Goal: Find specific page/section: Find specific page/section

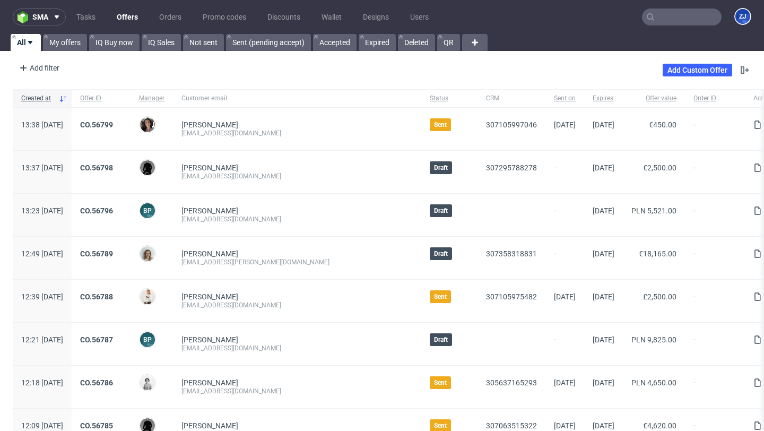
click at [670, 22] on input "text" at bounding box center [682, 16] width 80 height 17
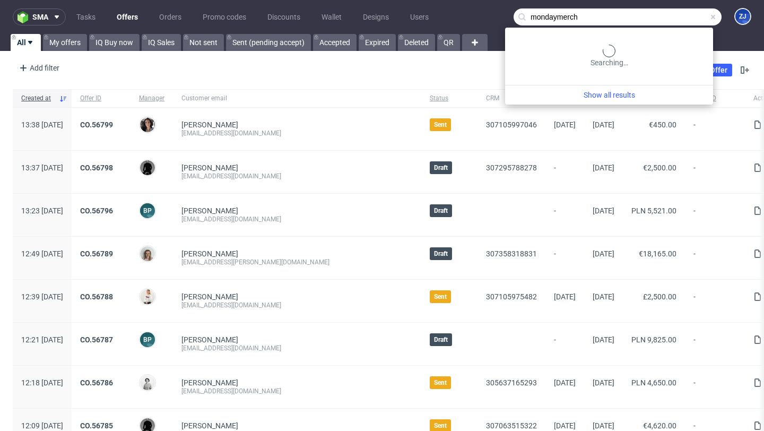
type input "mondaymerch"
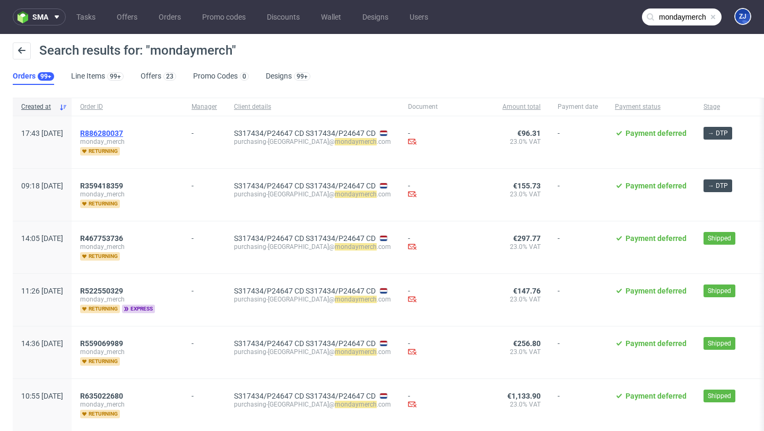
click at [123, 131] on span "R886280037" at bounding box center [101, 133] width 43 height 8
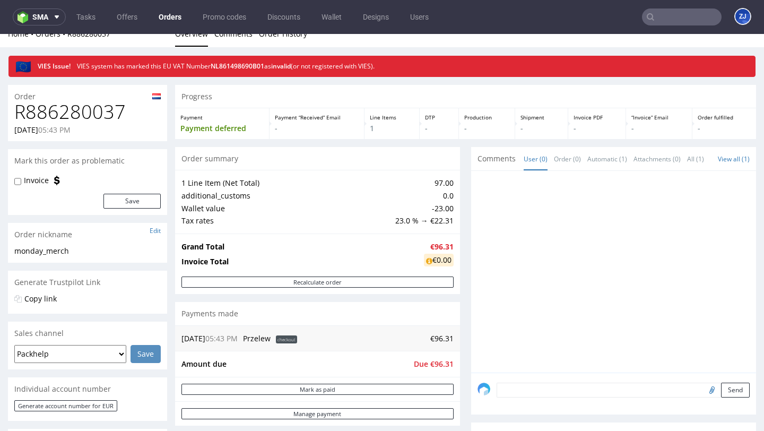
scroll to position [221, 0]
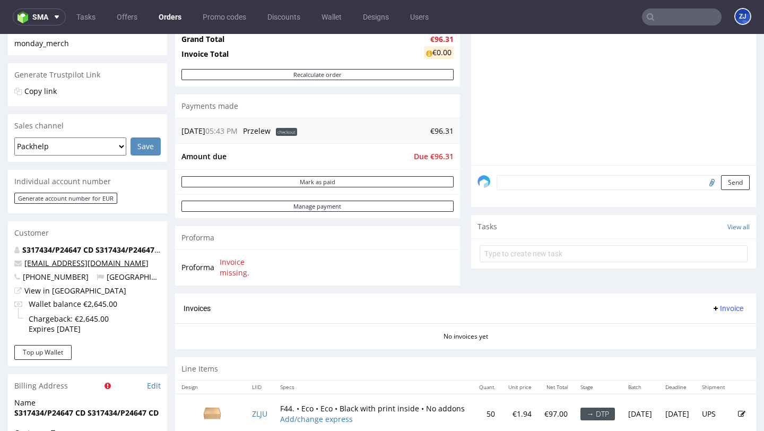
click at [138, 266] on link "[EMAIL_ADDRESS][DOMAIN_NAME]" at bounding box center [86, 263] width 124 height 10
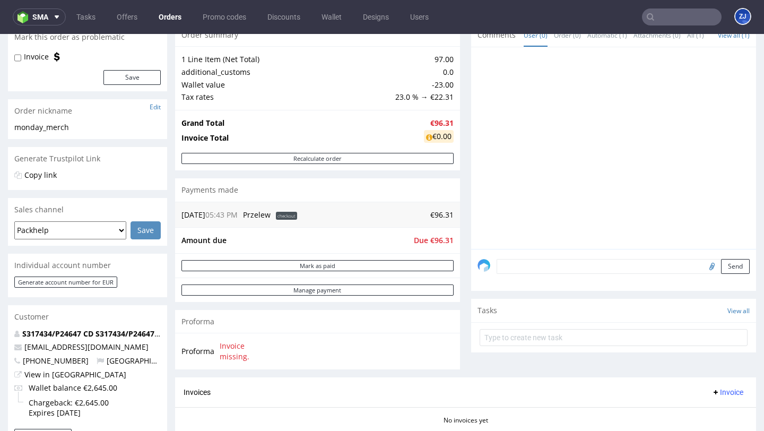
scroll to position [138, 0]
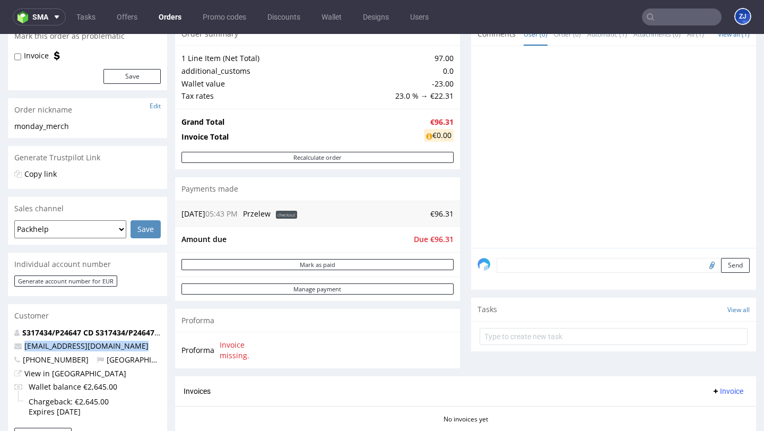
drag, startPoint x: 23, startPoint y: 348, endPoint x: 36, endPoint y: 352, distance: 12.9
click at [36, 352] on div "S317434/P24647 CD S317434/P24647 CD [EMAIL_ADDRESS][DOMAIN_NAME] [PHONE_NUMBER]…" at bounding box center [87, 377] width 159 height 100
copy link "[EMAIL_ADDRESS][DOMAIN_NAME]"
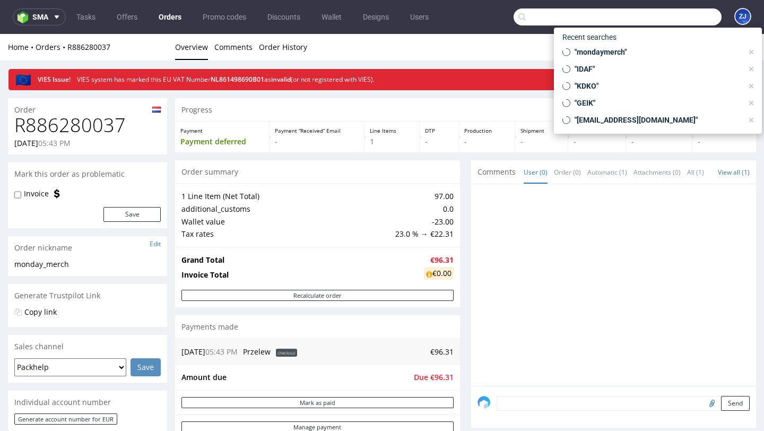
click at [673, 18] on input "text" at bounding box center [617, 16] width 208 height 17
paste input "R467753736"
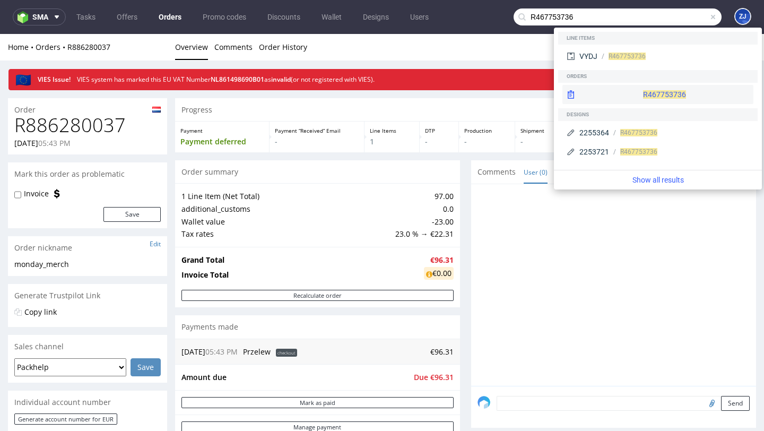
type input "R467753736"
click at [638, 90] on div "R467753736" at bounding box center [657, 94] width 191 height 19
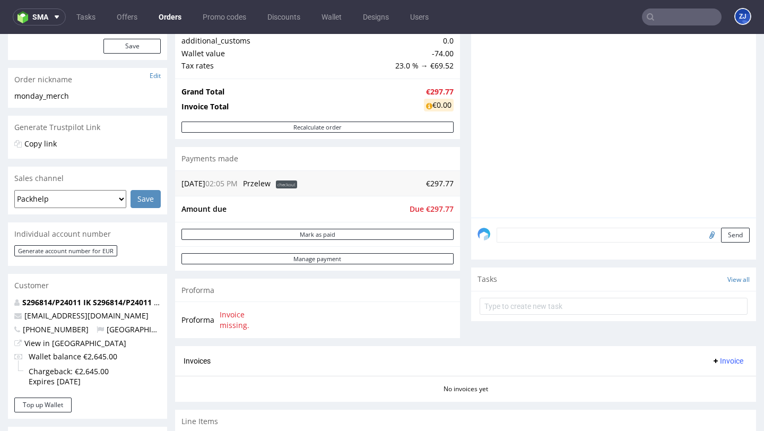
scroll to position [172, 0]
